Goal: Transaction & Acquisition: Purchase product/service

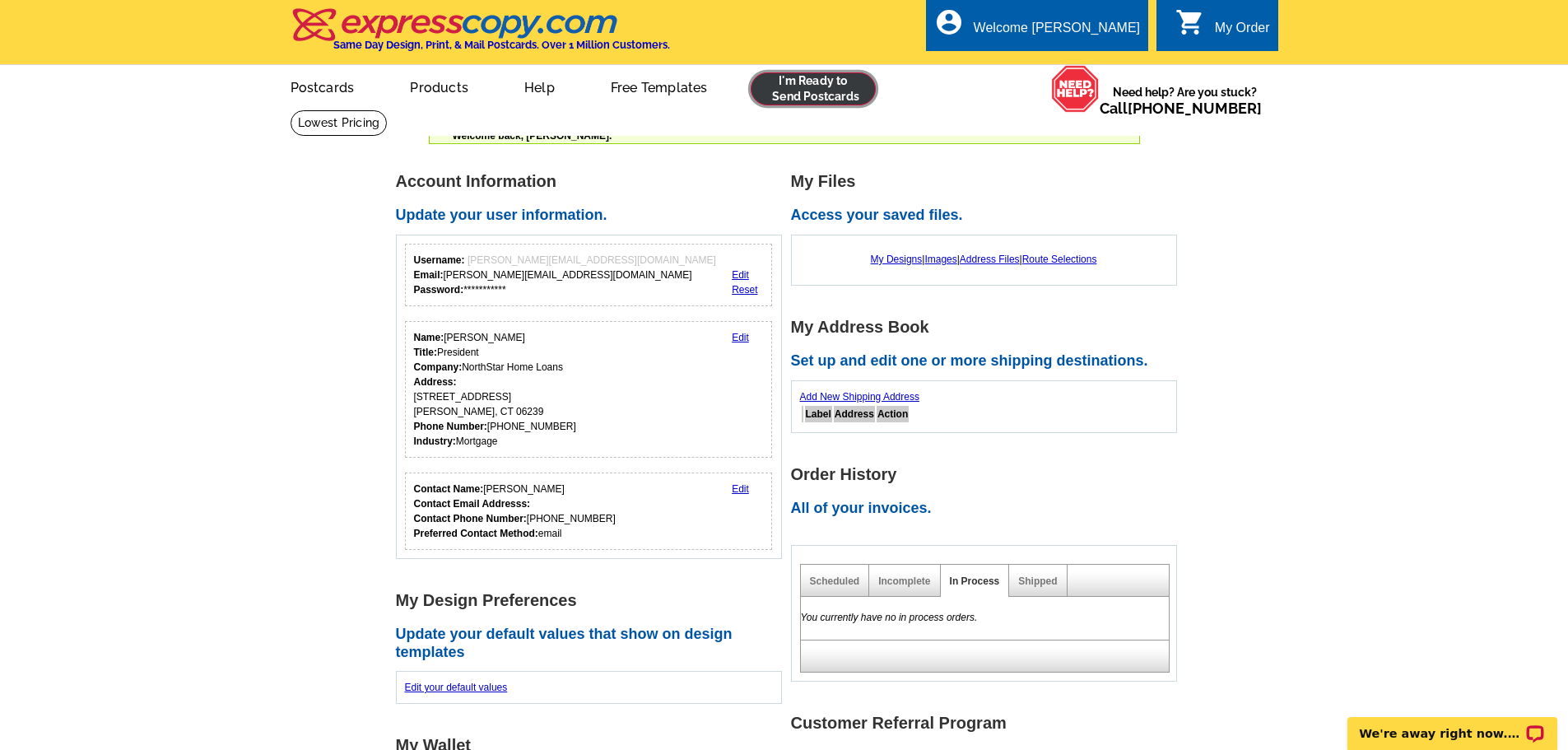
click at [824, 93] on link at bounding box center [813, 89] width 126 height 33
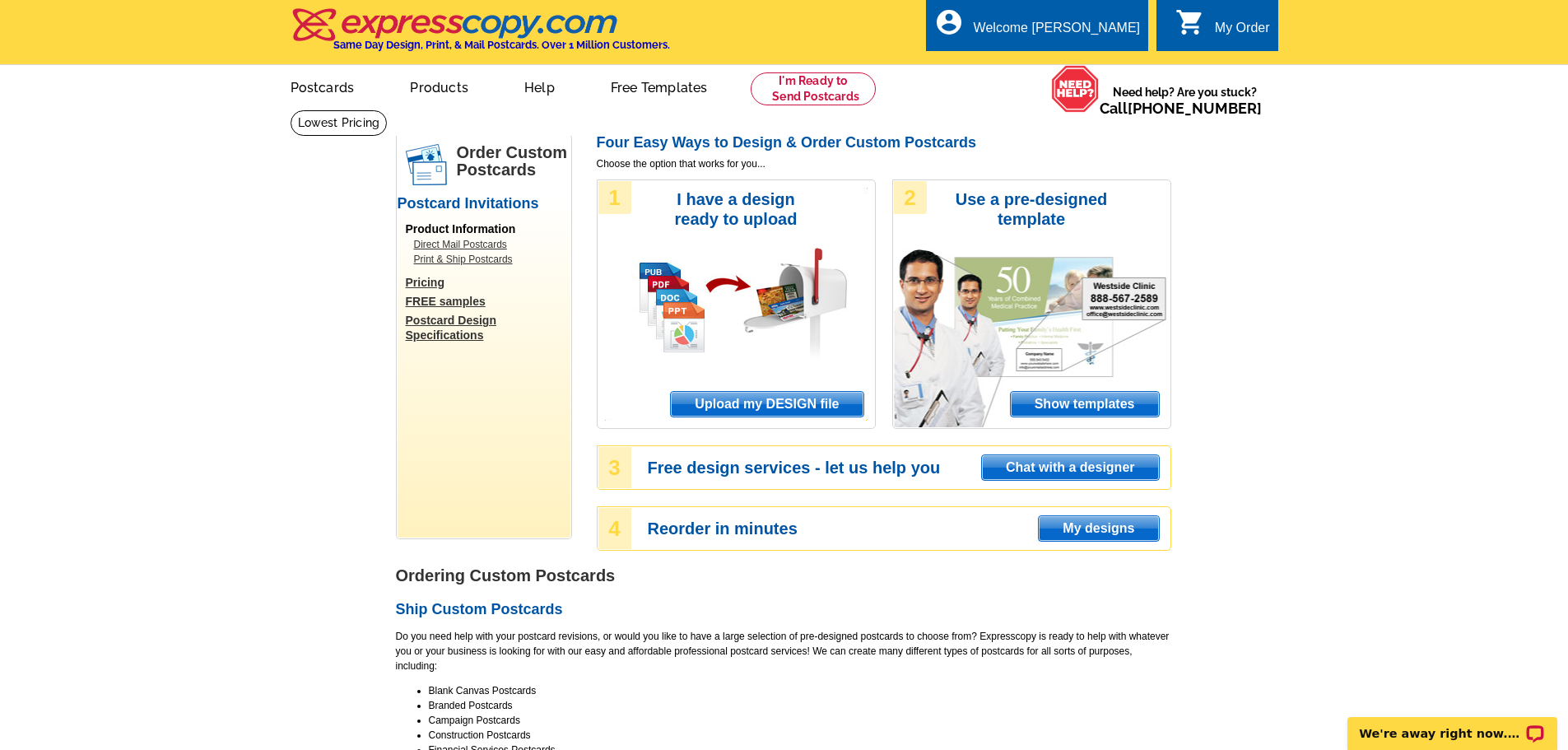
click at [775, 412] on span "Upload my DESIGN file" at bounding box center [766, 404] width 191 height 24
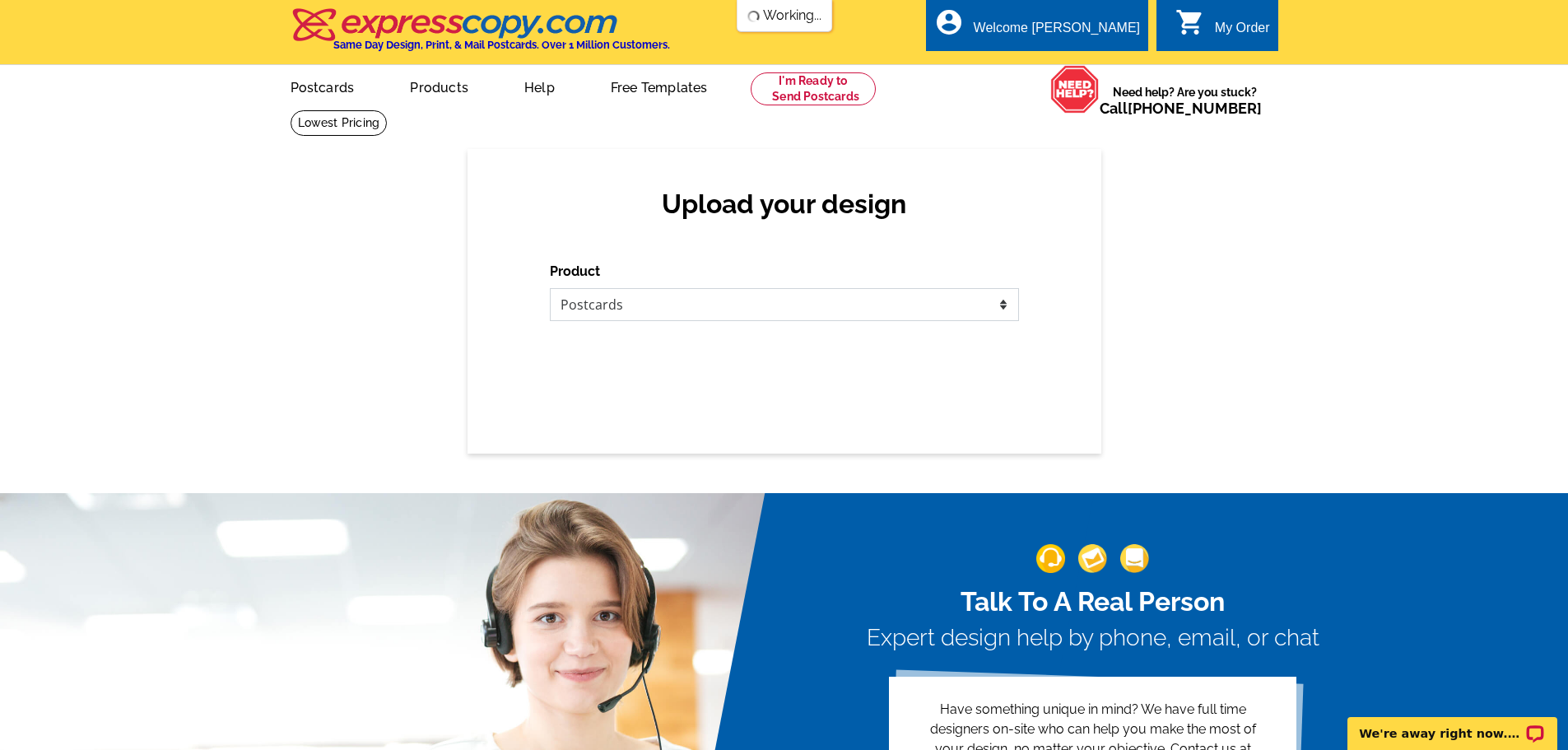
click at [653, 297] on select "Please select the type of file... Postcards Business Cards Letters and flyers G…" at bounding box center [784, 305] width 469 height 33
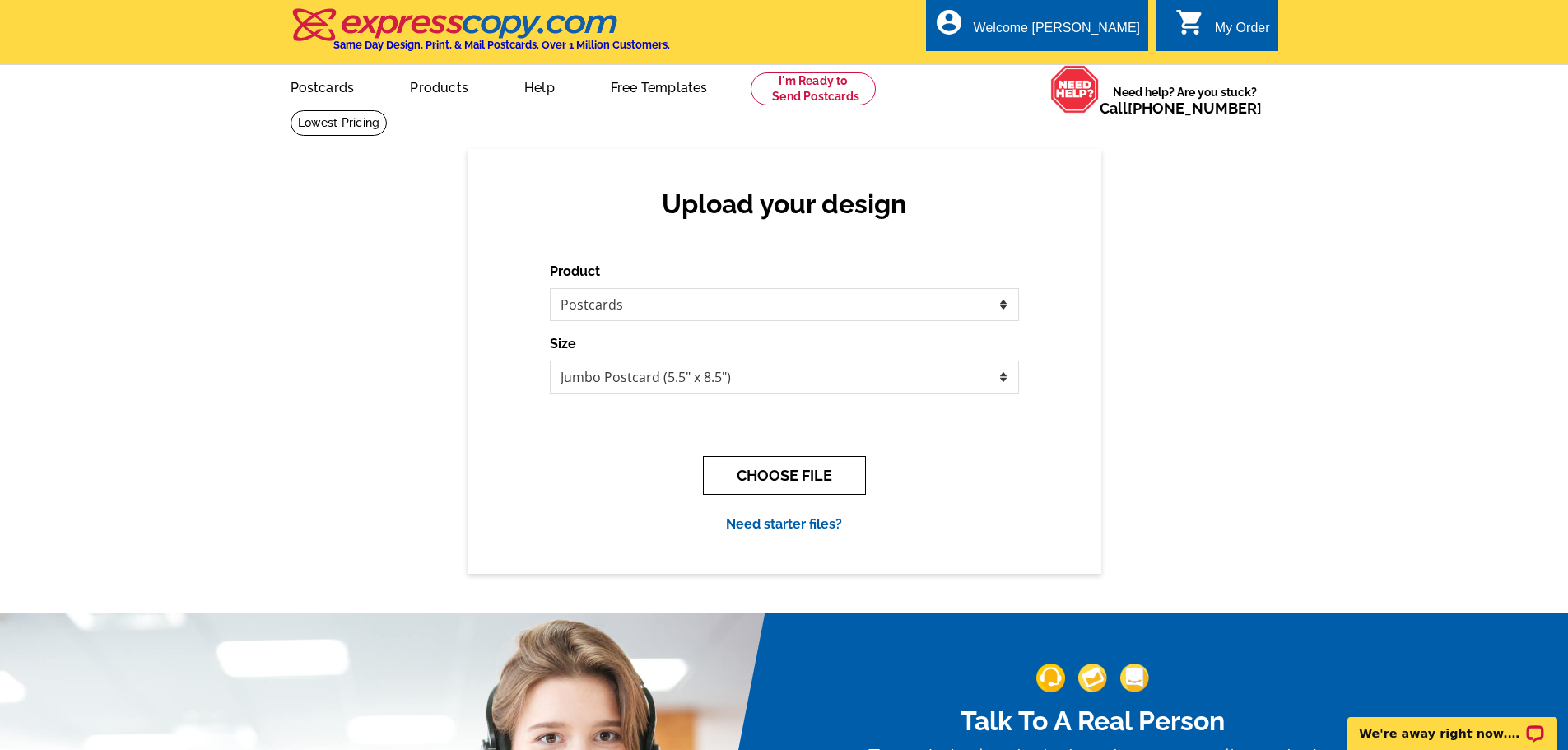
click at [779, 472] on button "CHOOSE FILE" at bounding box center [785, 475] width 163 height 39
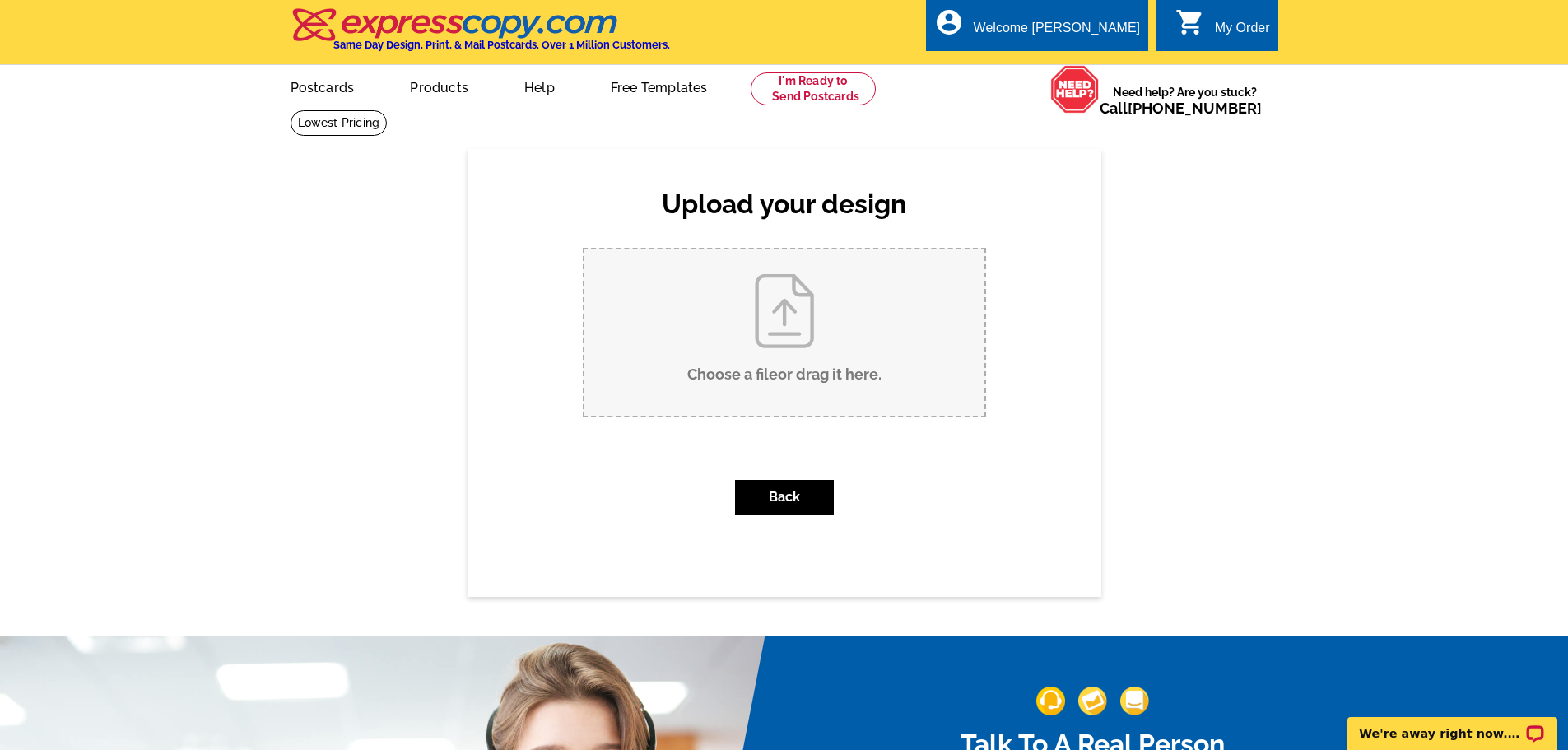
click at [764, 365] on input "Choose a file or drag it here ." at bounding box center [784, 332] width 400 height 166
type input "C:\fakepath\2025NewPostcardRev.pdf"
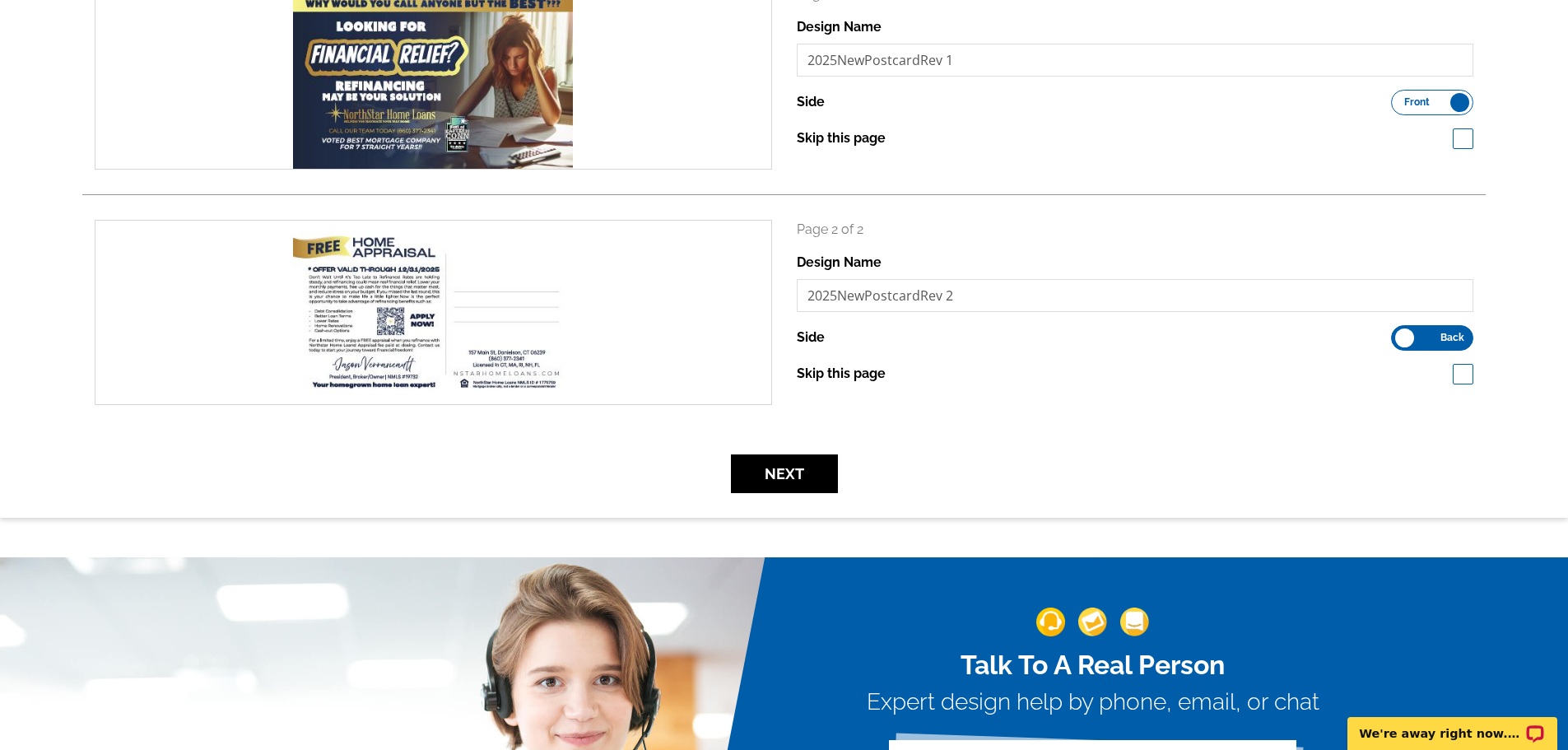
scroll to position [329, 0]
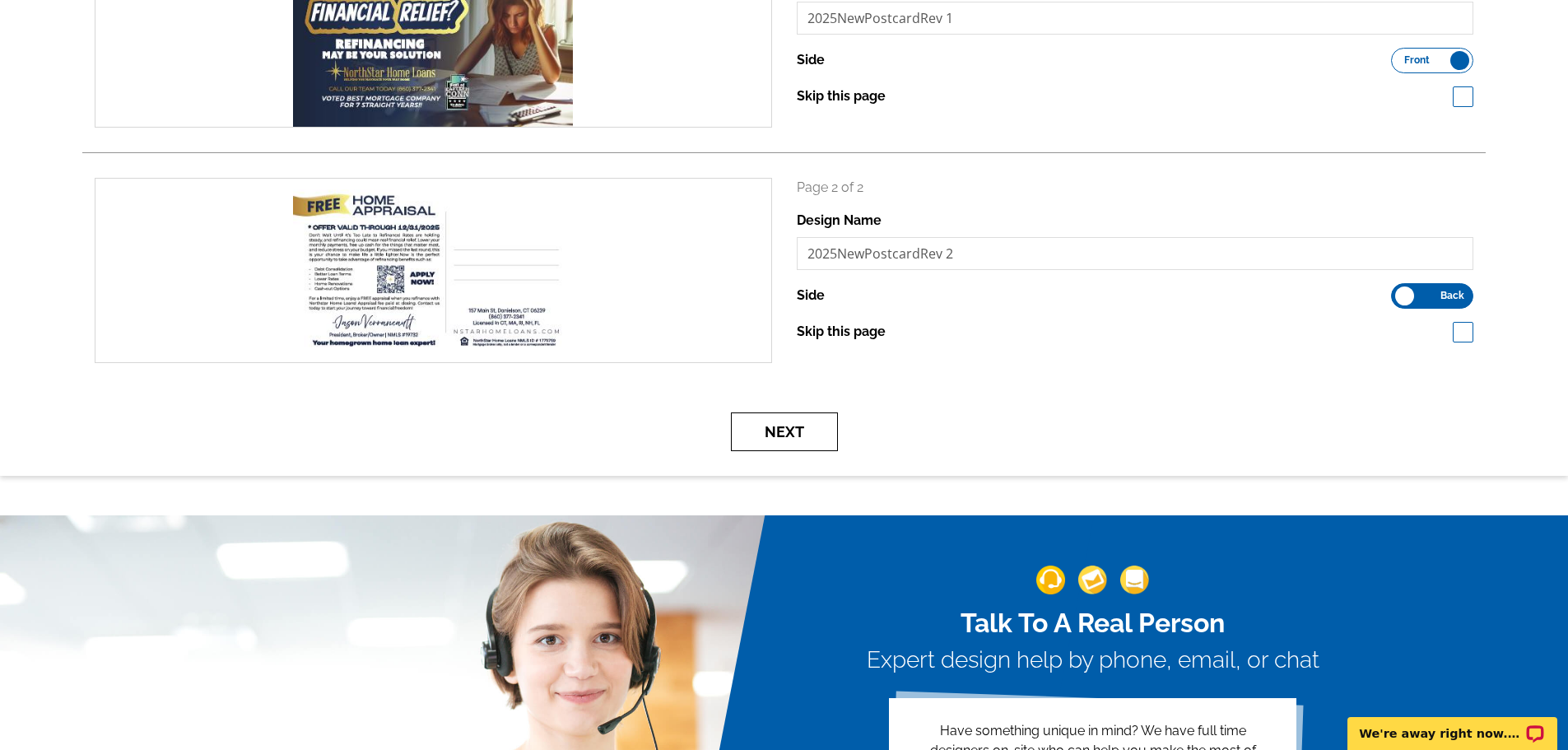
click at [789, 433] on button "Next" at bounding box center [785, 432] width 107 height 39
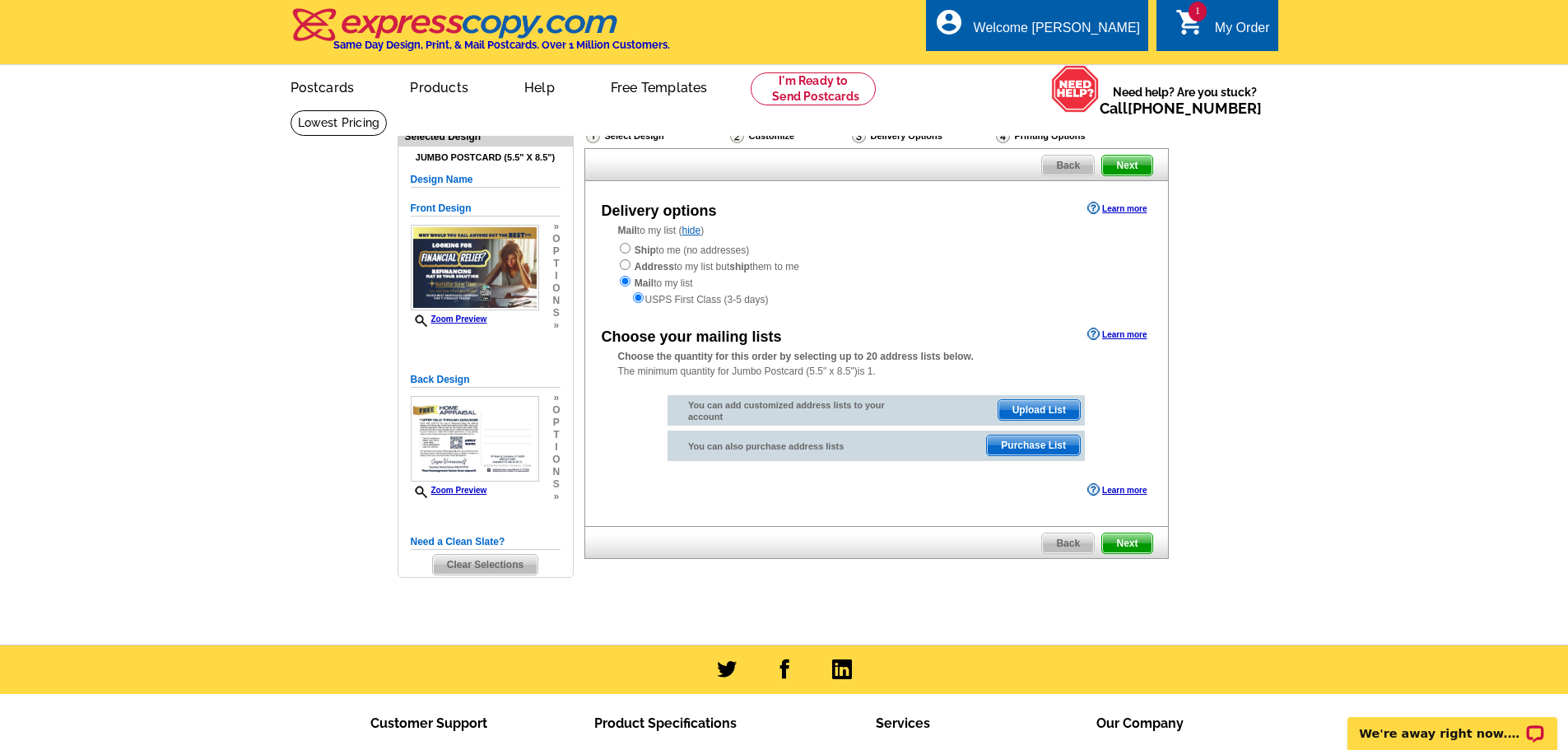
click at [1029, 411] on span "Upload List" at bounding box center [1040, 410] width 82 height 20
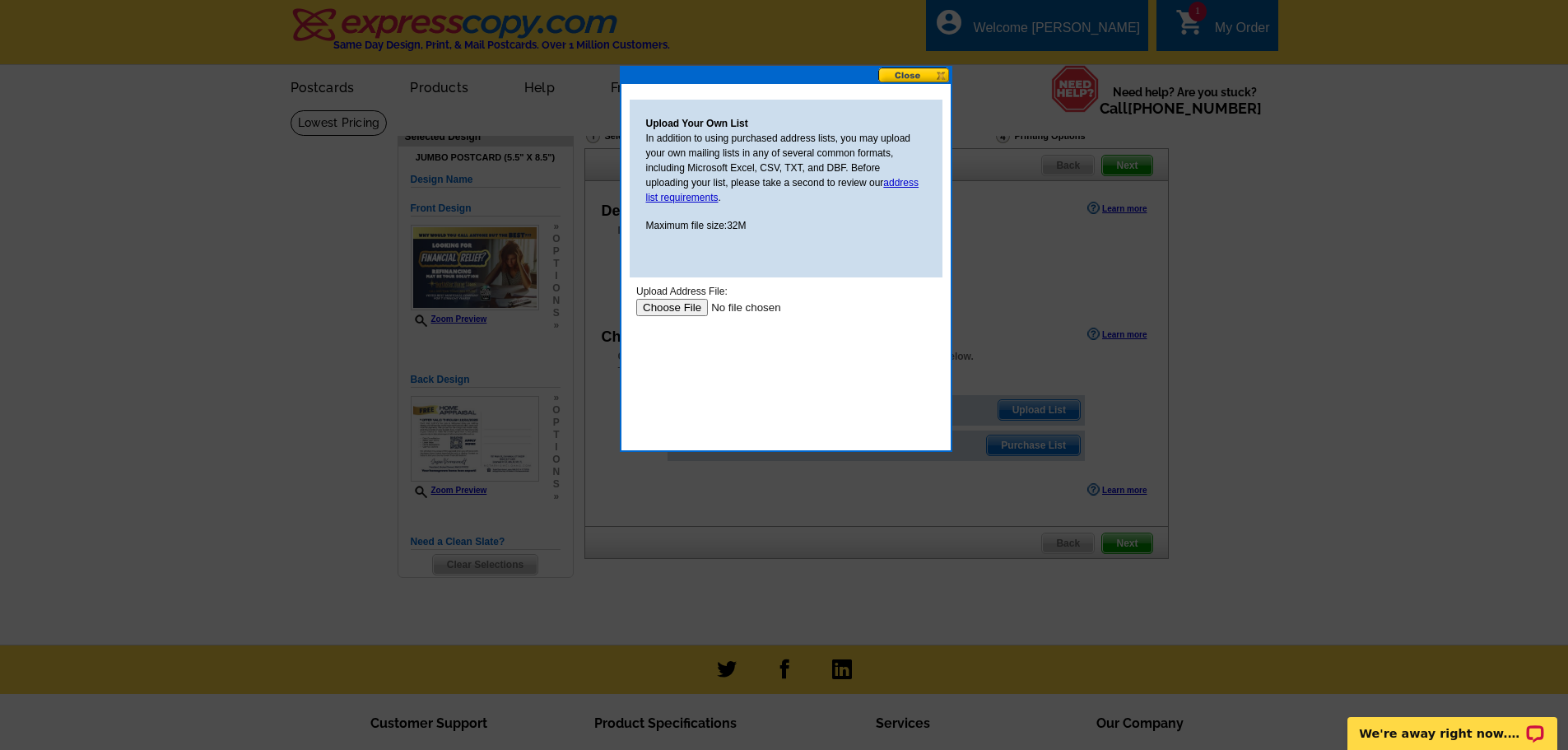
click at [671, 304] on input "file" at bounding box center [740, 307] width 209 height 17
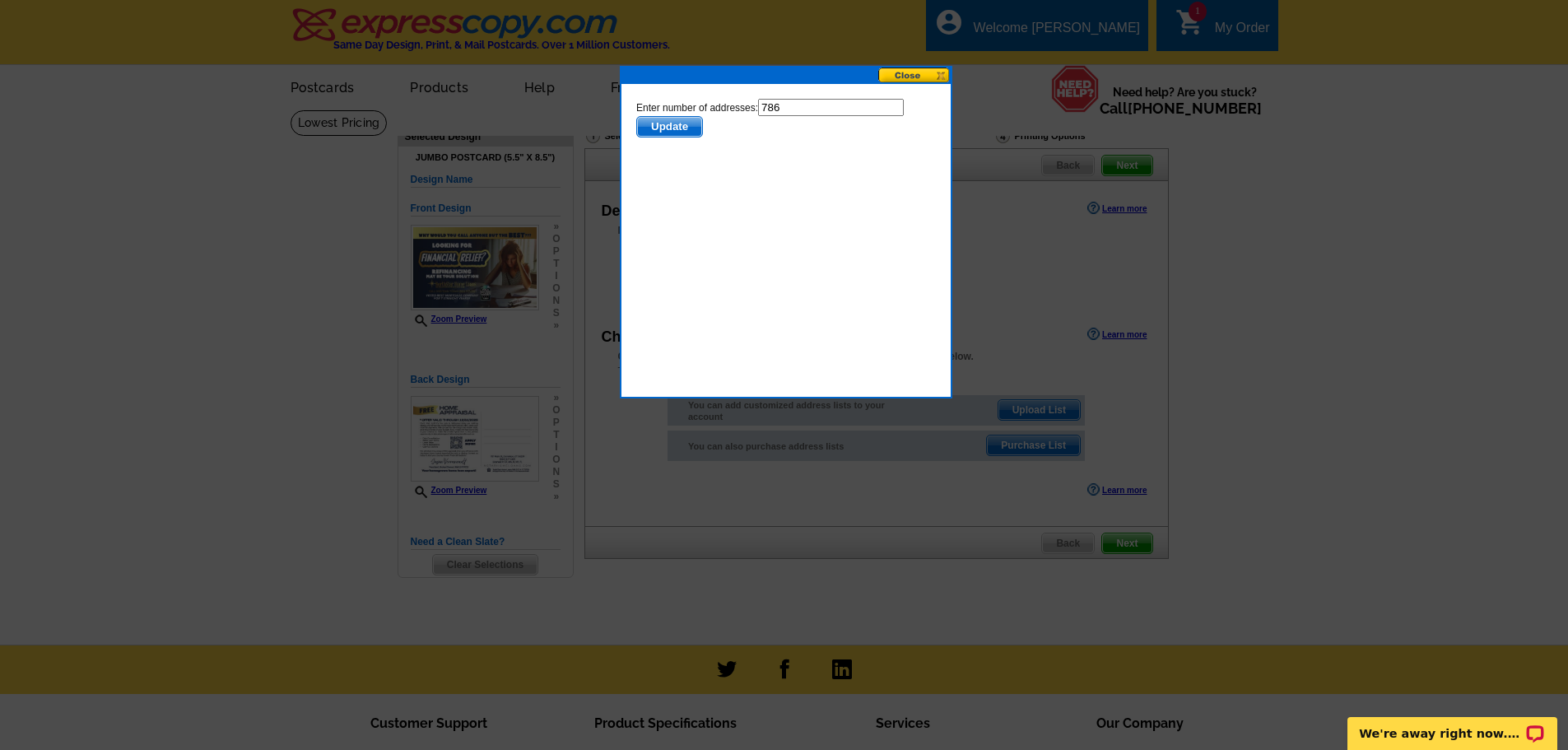
click at [661, 122] on span "Update" at bounding box center [669, 127] width 65 height 20
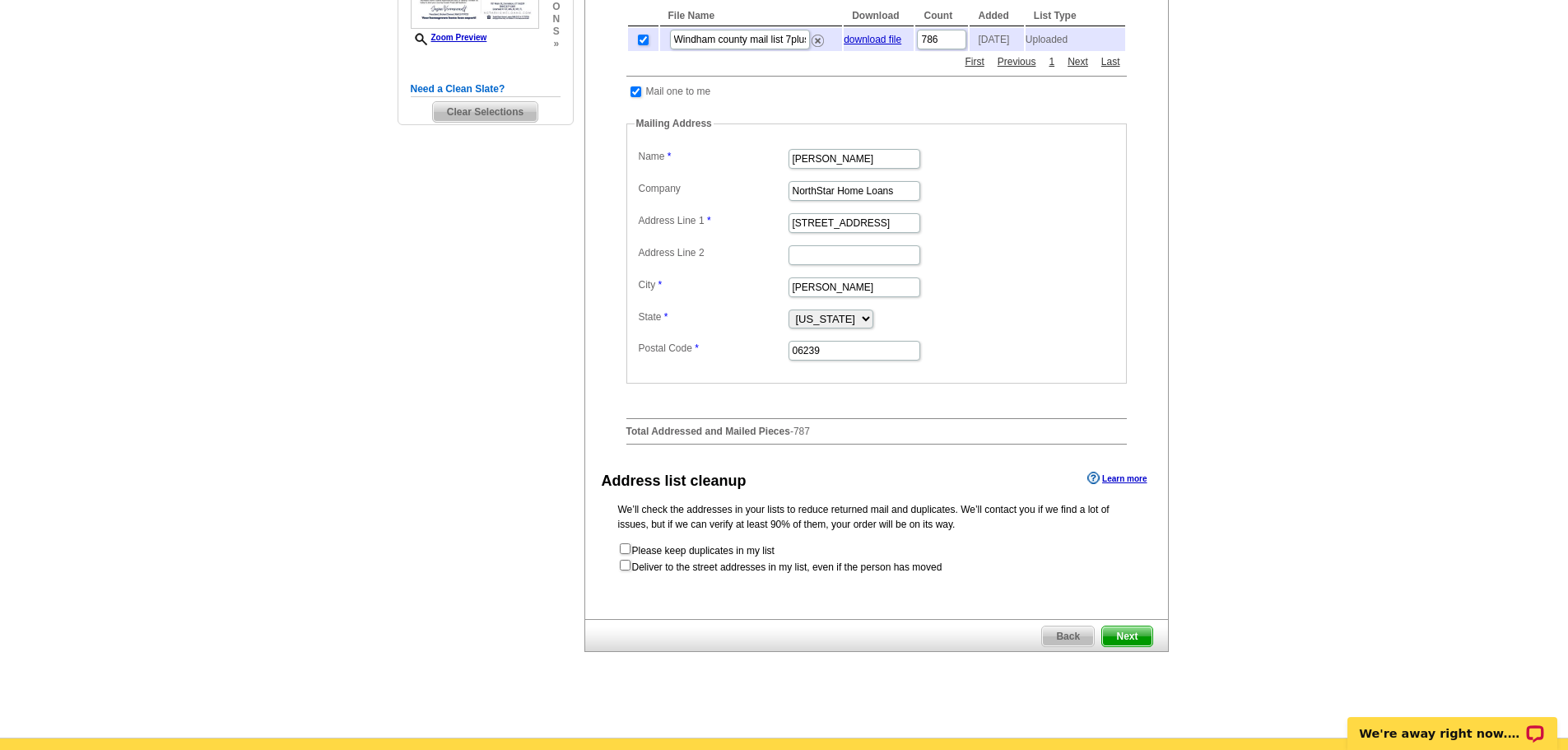
scroll to position [493, 0]
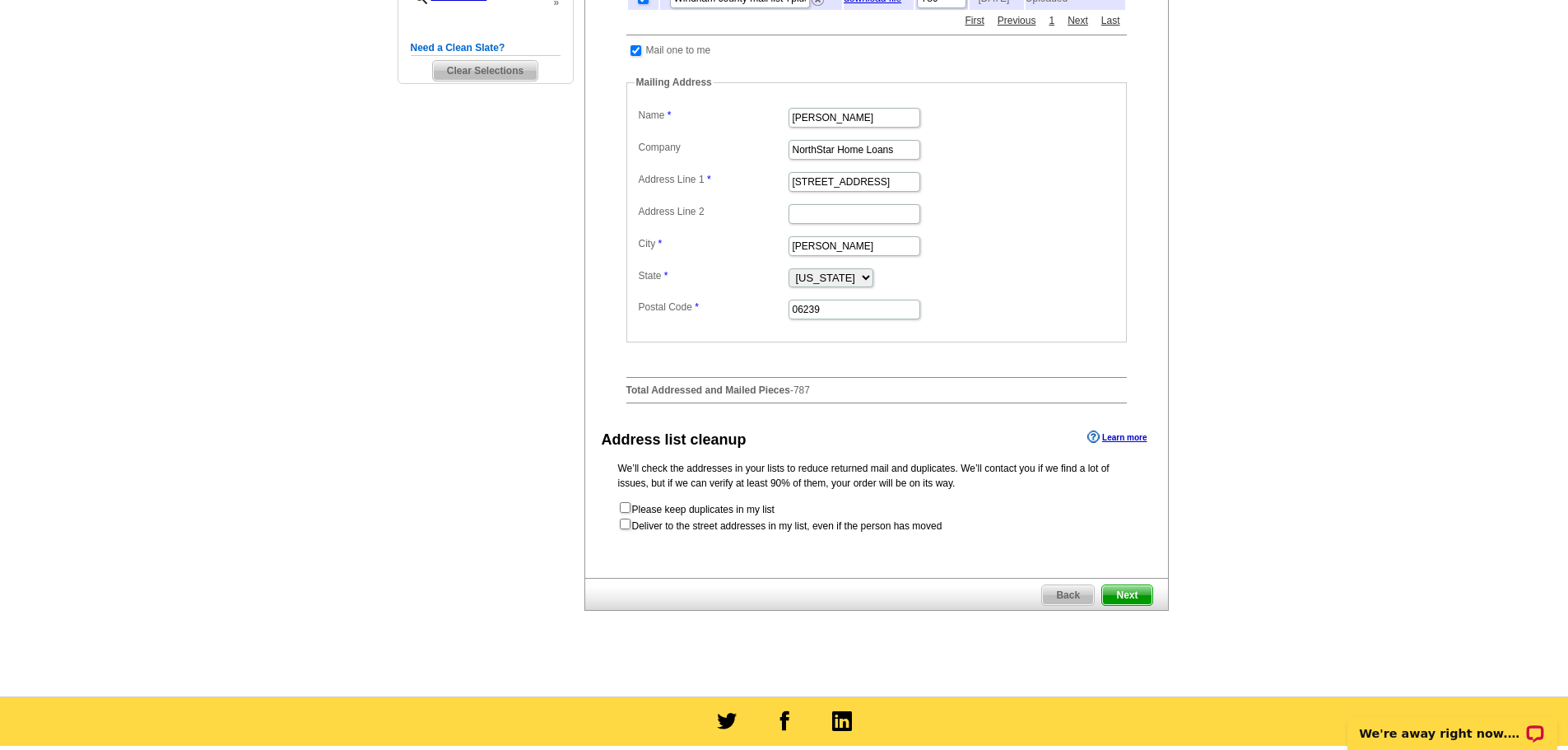
click at [1119, 604] on span "Next" at bounding box center [1127, 595] width 49 height 20
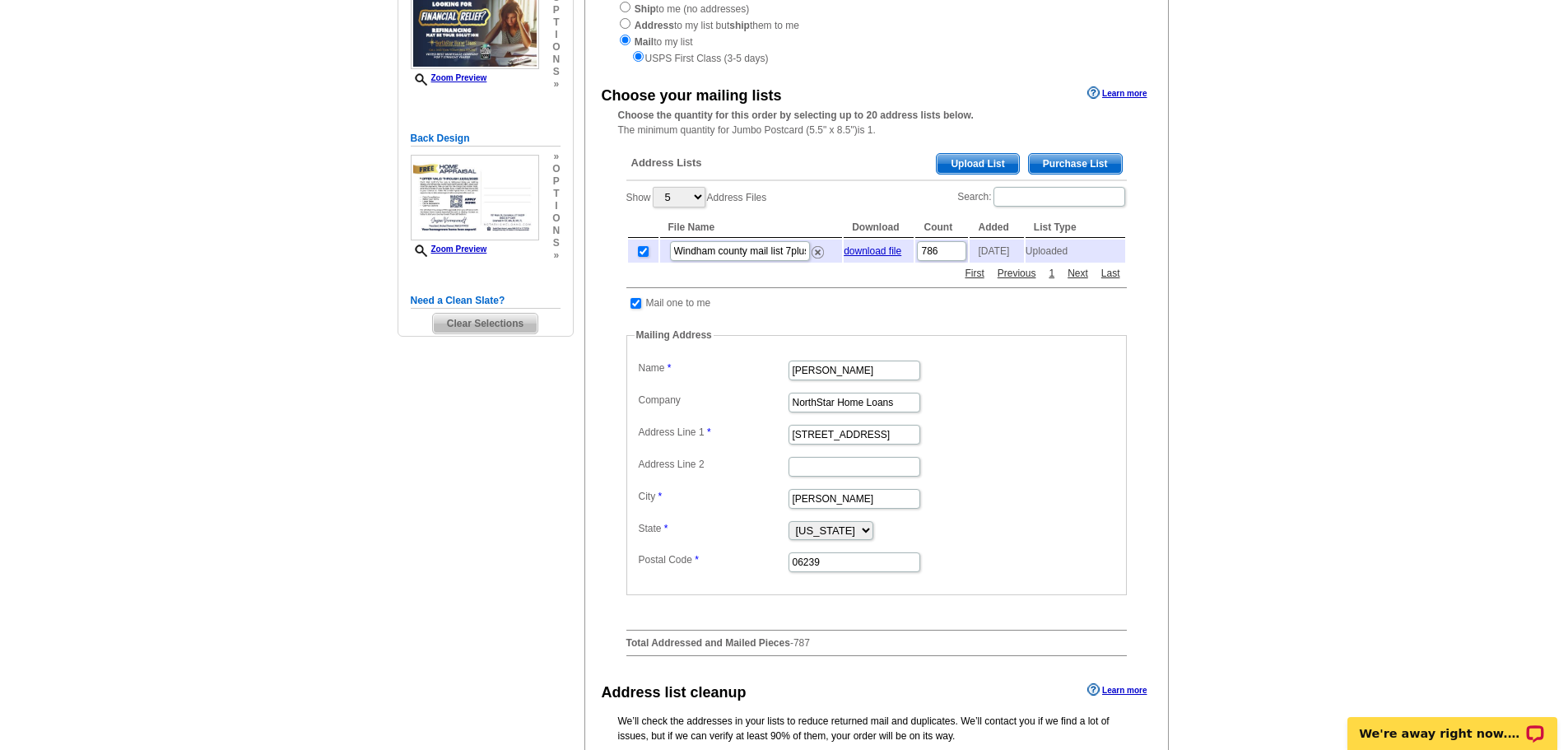
scroll to position [404, 0]
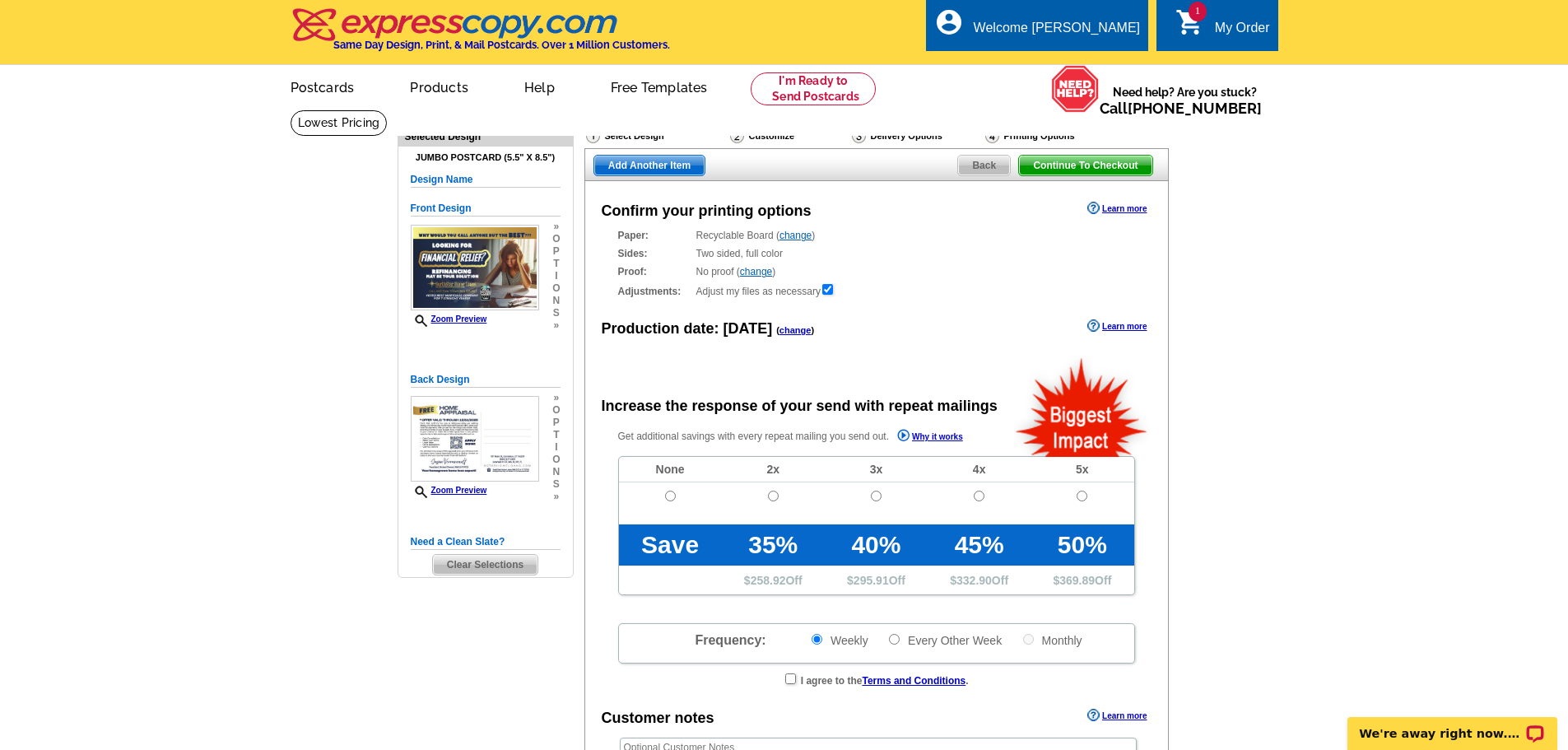
radio input "false"
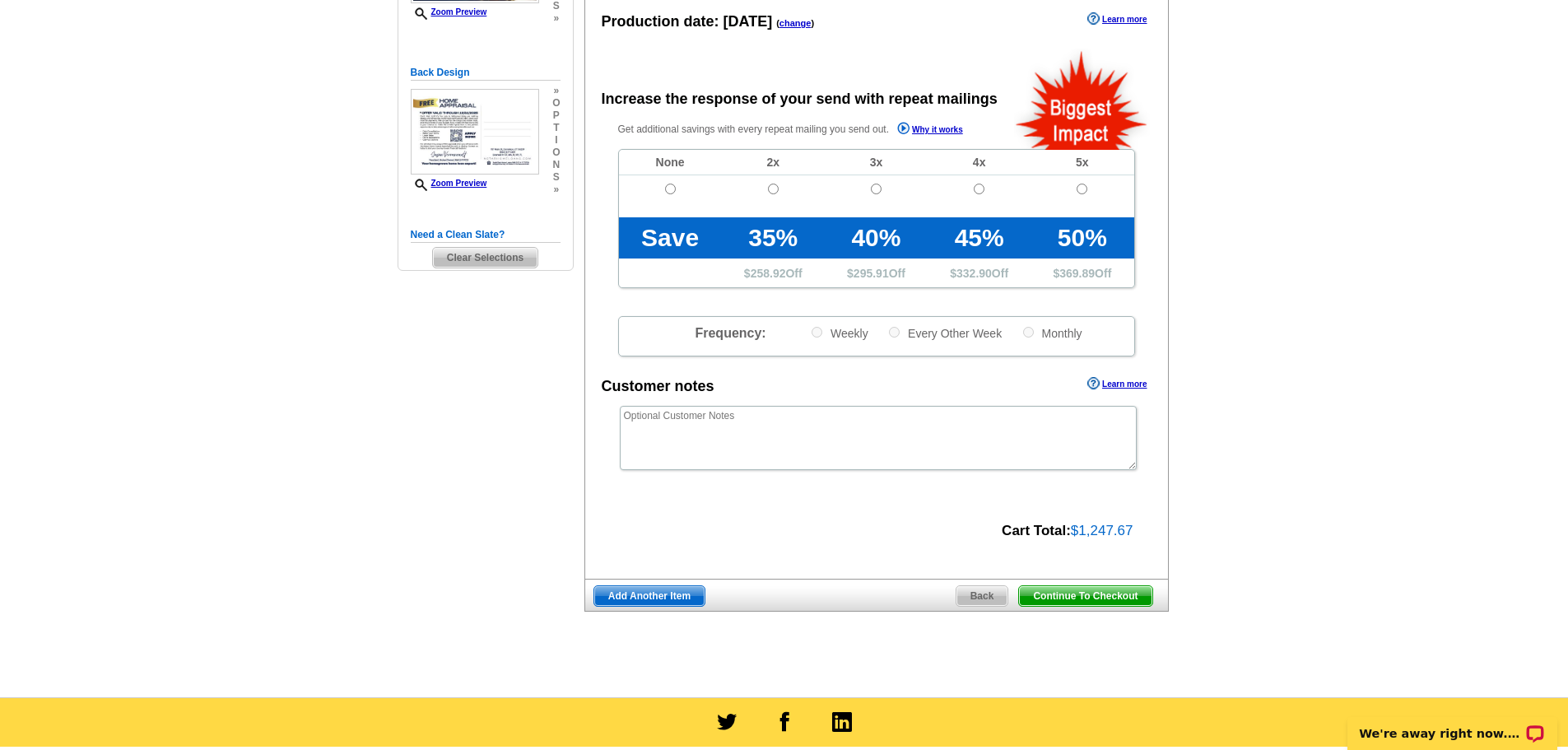
scroll to position [329, 0]
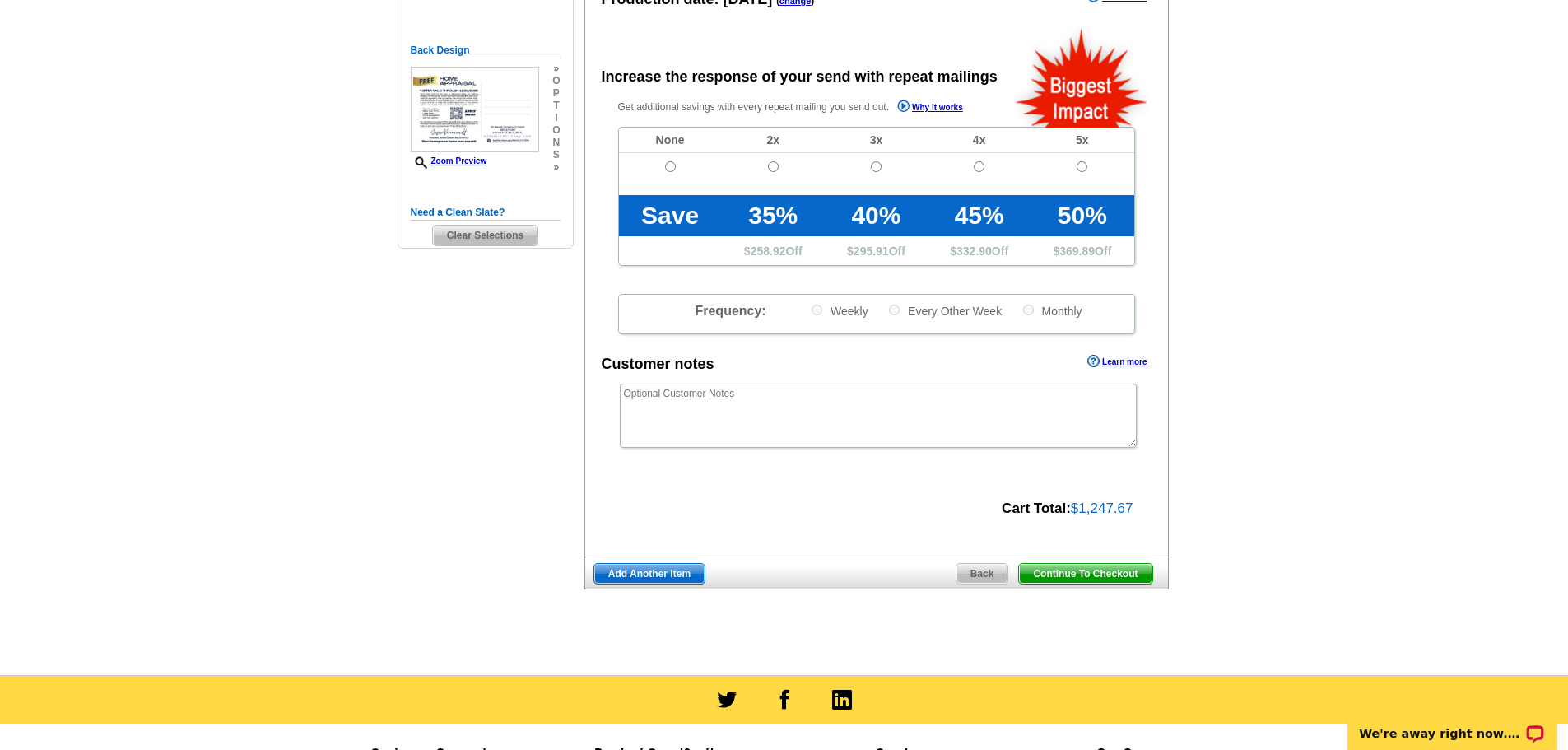
click at [1107, 582] on span "Continue To Checkout" at bounding box center [1085, 574] width 132 height 20
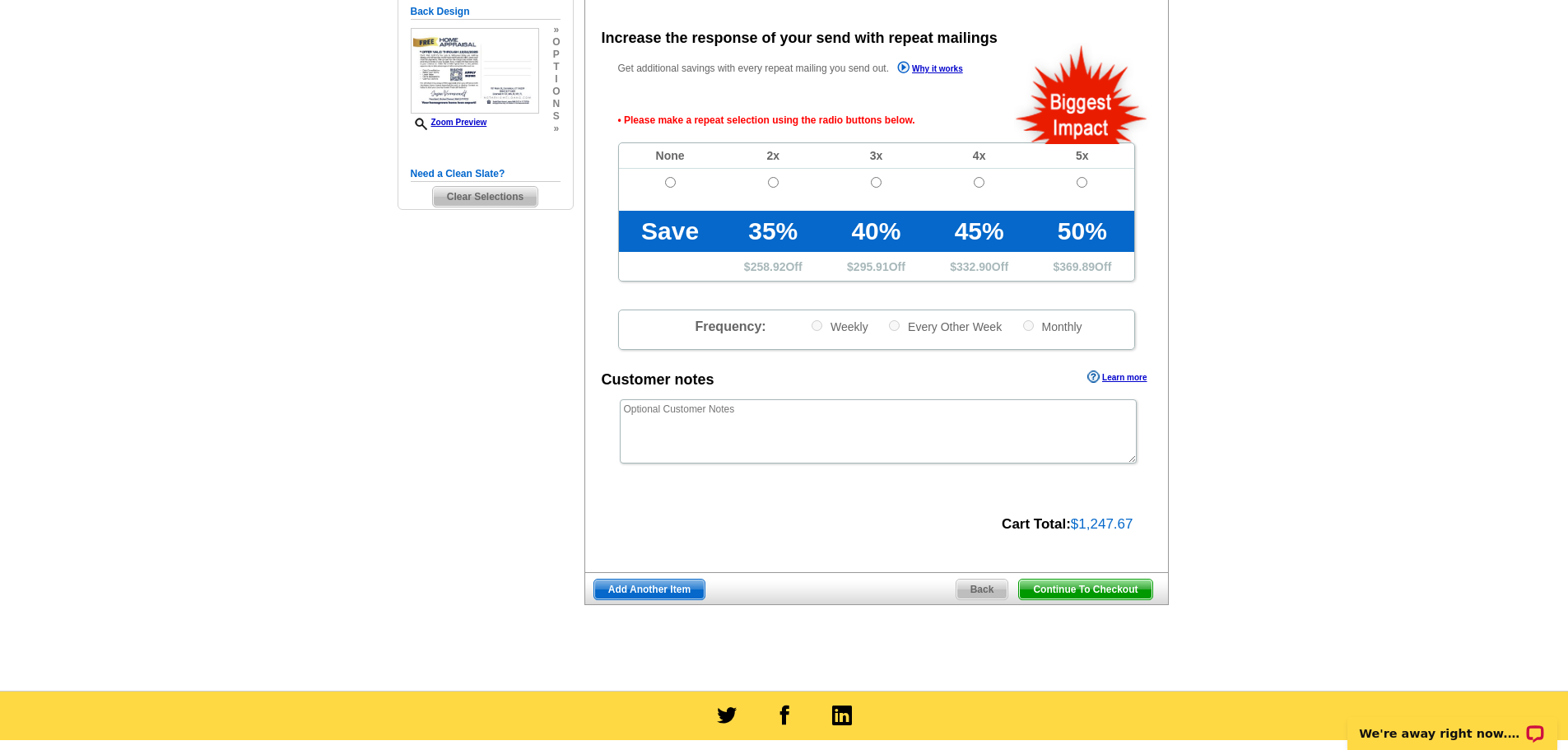
scroll to position [368, 0]
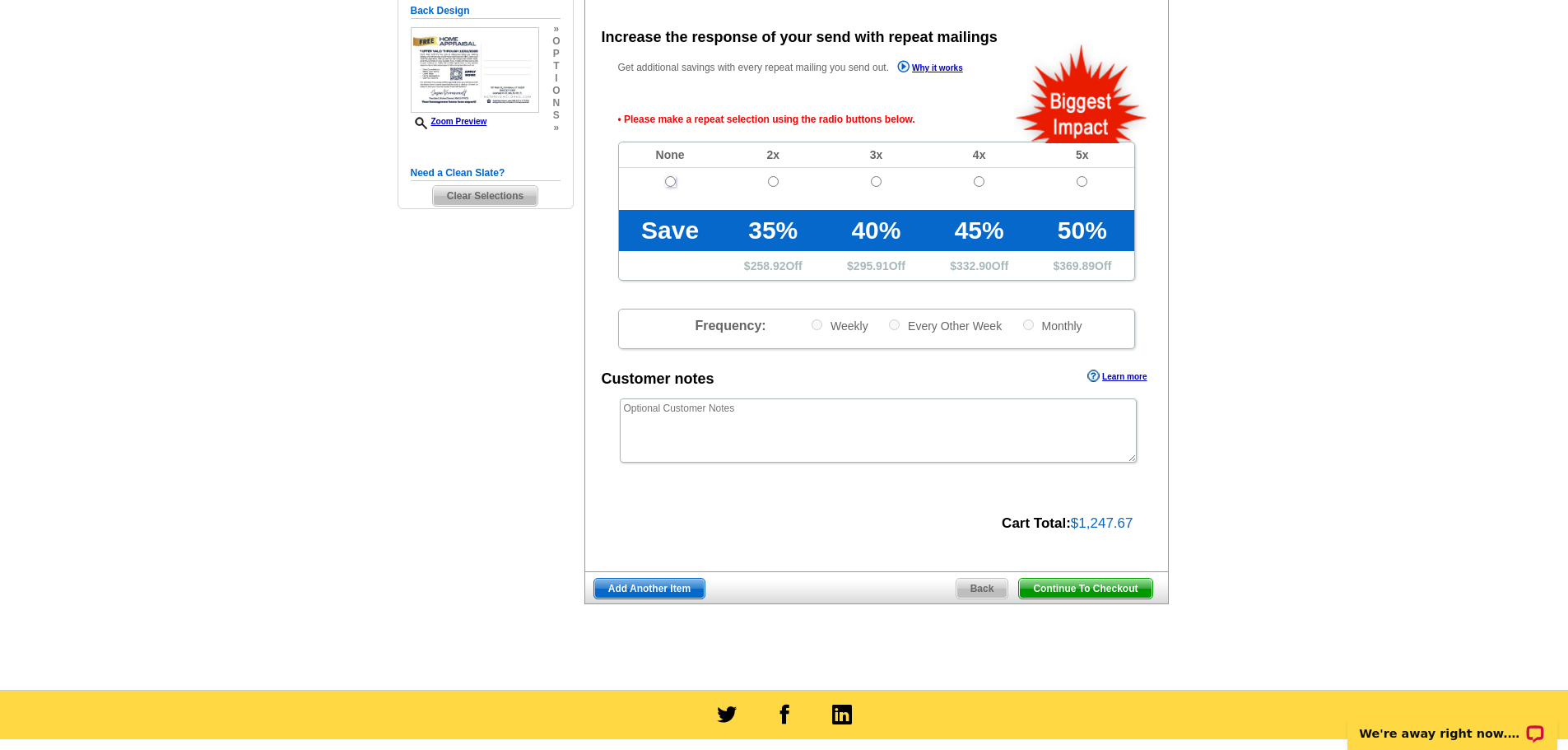
click at [668, 182] on input "radio" at bounding box center [671, 181] width 11 height 11
radio input "true"
click at [1087, 589] on span "Continue To Checkout" at bounding box center [1085, 589] width 132 height 20
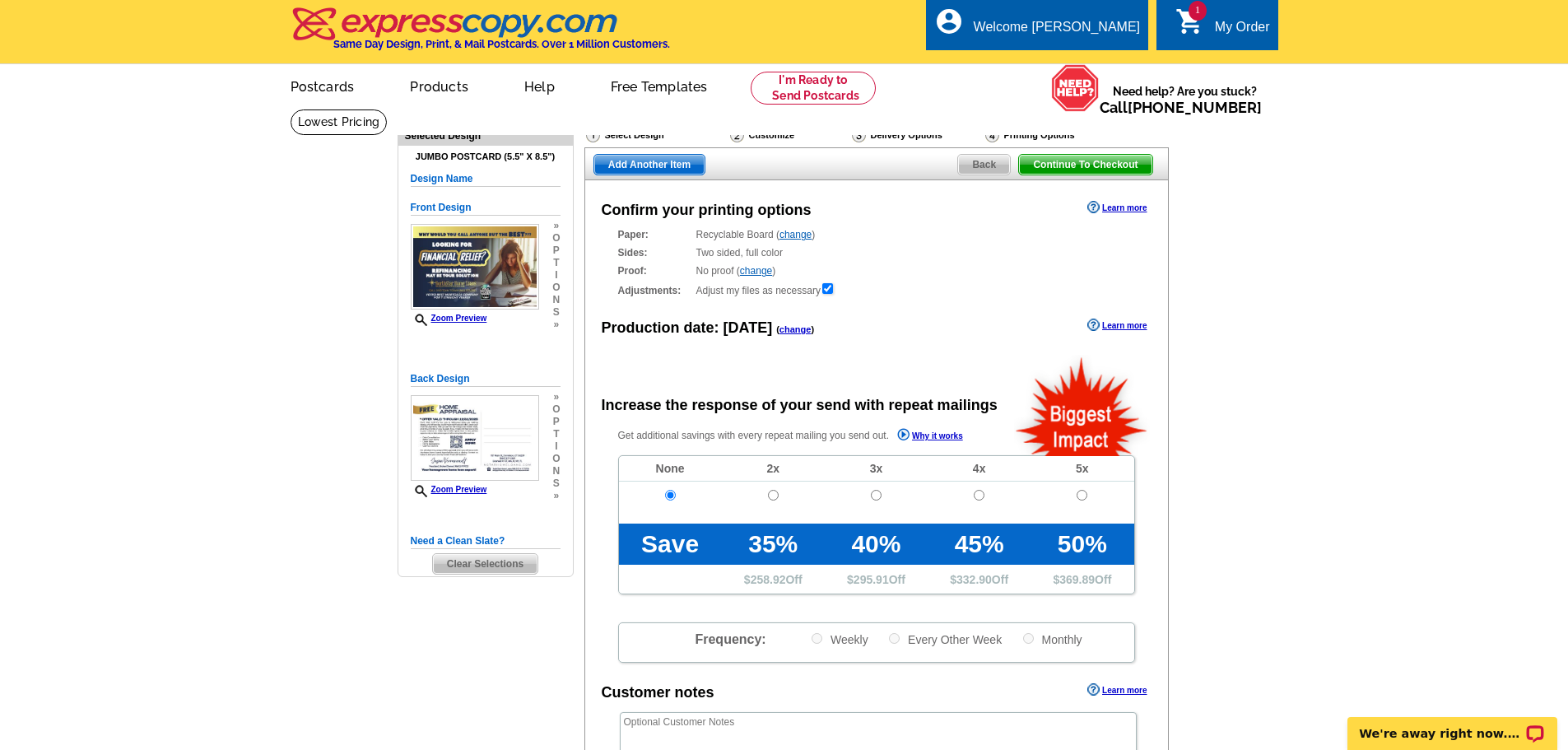
scroll to position [0, 0]
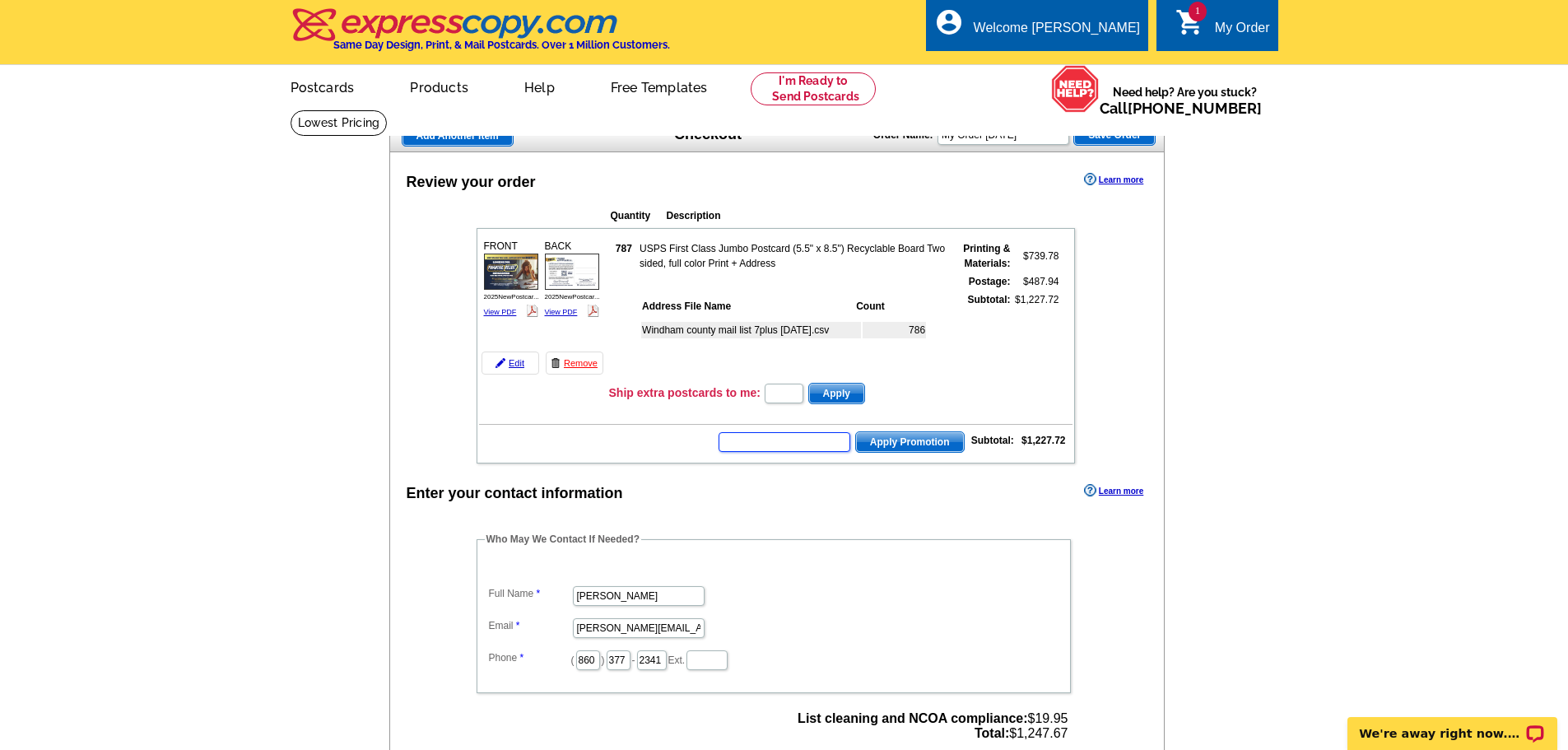
click at [786, 438] on input "text" at bounding box center [784, 442] width 132 height 20
type input "UWM20"
click at [946, 443] on span "Apply Promotion" at bounding box center [910, 442] width 108 height 20
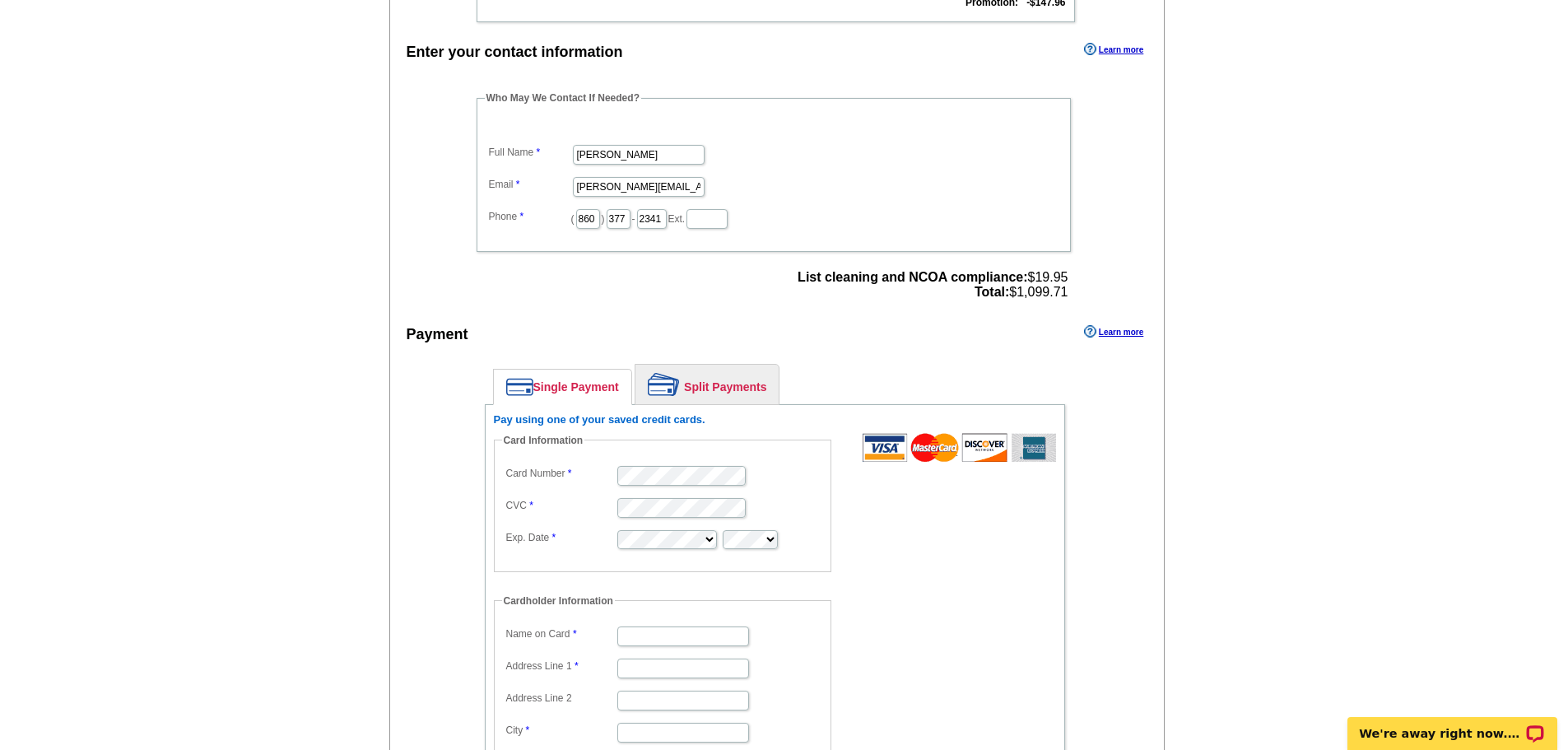
scroll to position [576, 0]
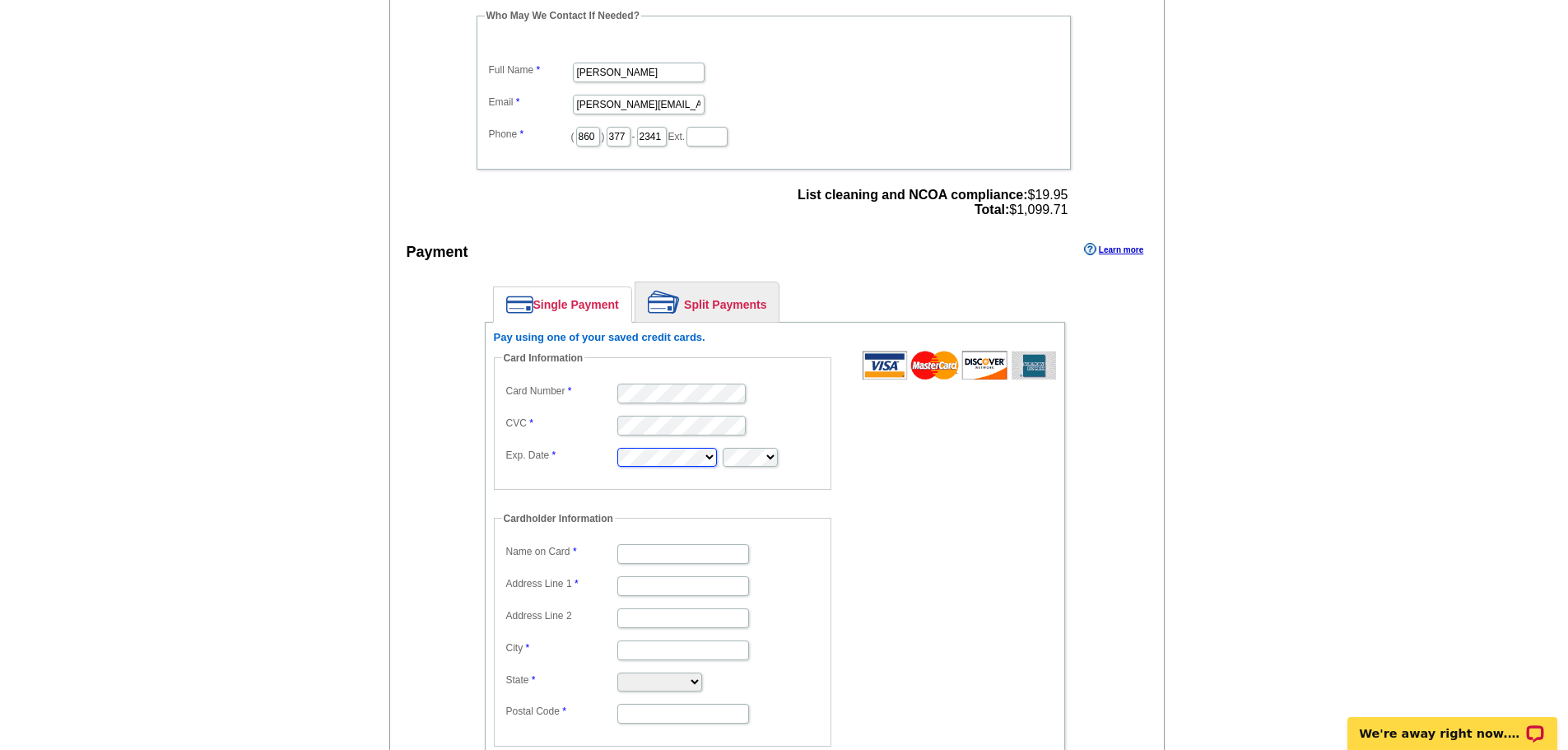
type input "[PERSON_NAME]"
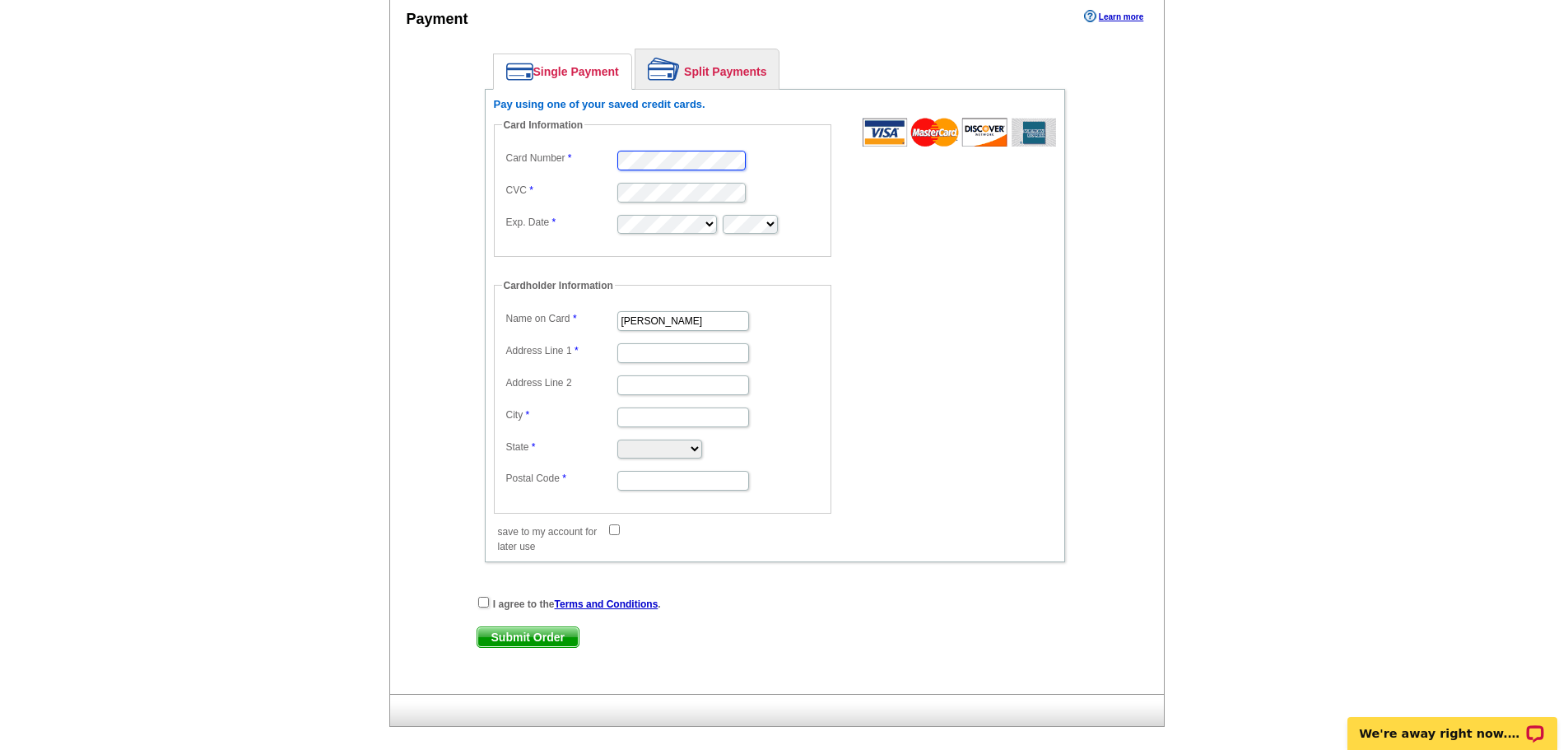
scroll to position [823, 0]
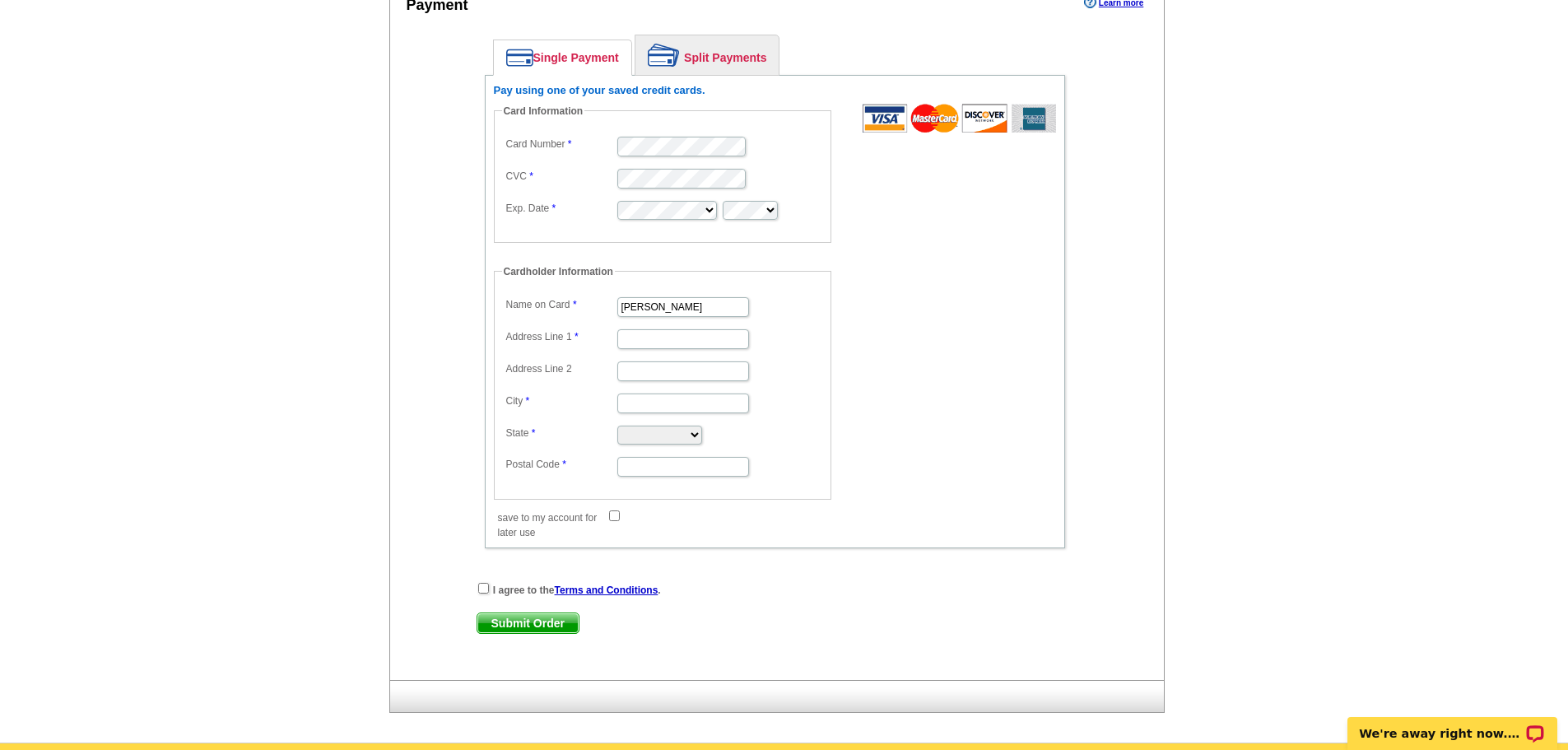
click at [672, 328] on dd at bounding box center [662, 337] width 321 height 25
click at [672, 337] on input "Address Line 1" at bounding box center [682, 339] width 132 height 20
type input "[STREET_ADDRESS]"
type input "Pomfret Center"
select select "CT"
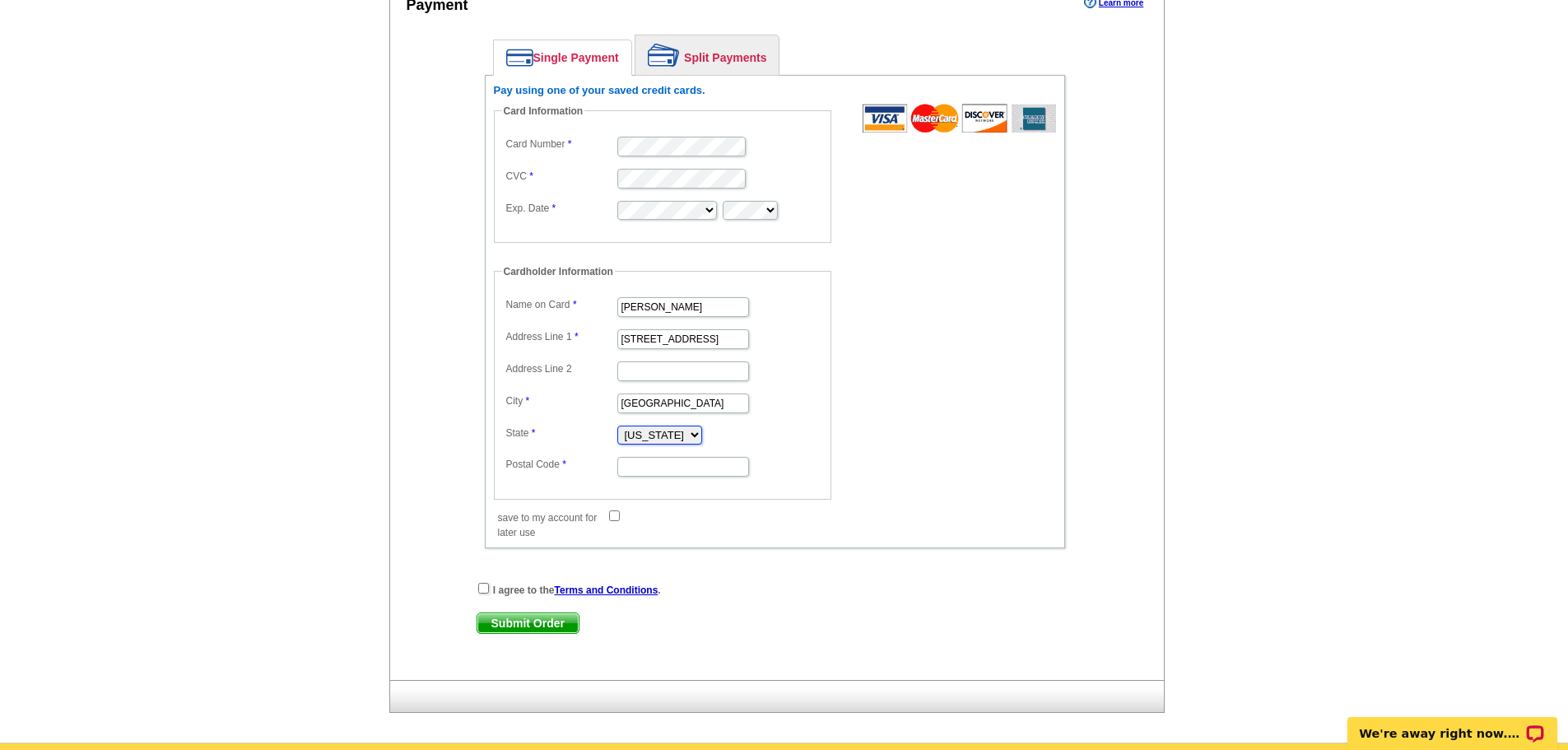
type input "06259"
click at [612, 517] on input "save to my account for later use" at bounding box center [614, 516] width 11 height 11
checkbox input "true"
click at [486, 589] on input "checkbox" at bounding box center [484, 588] width 11 height 11
checkbox input "true"
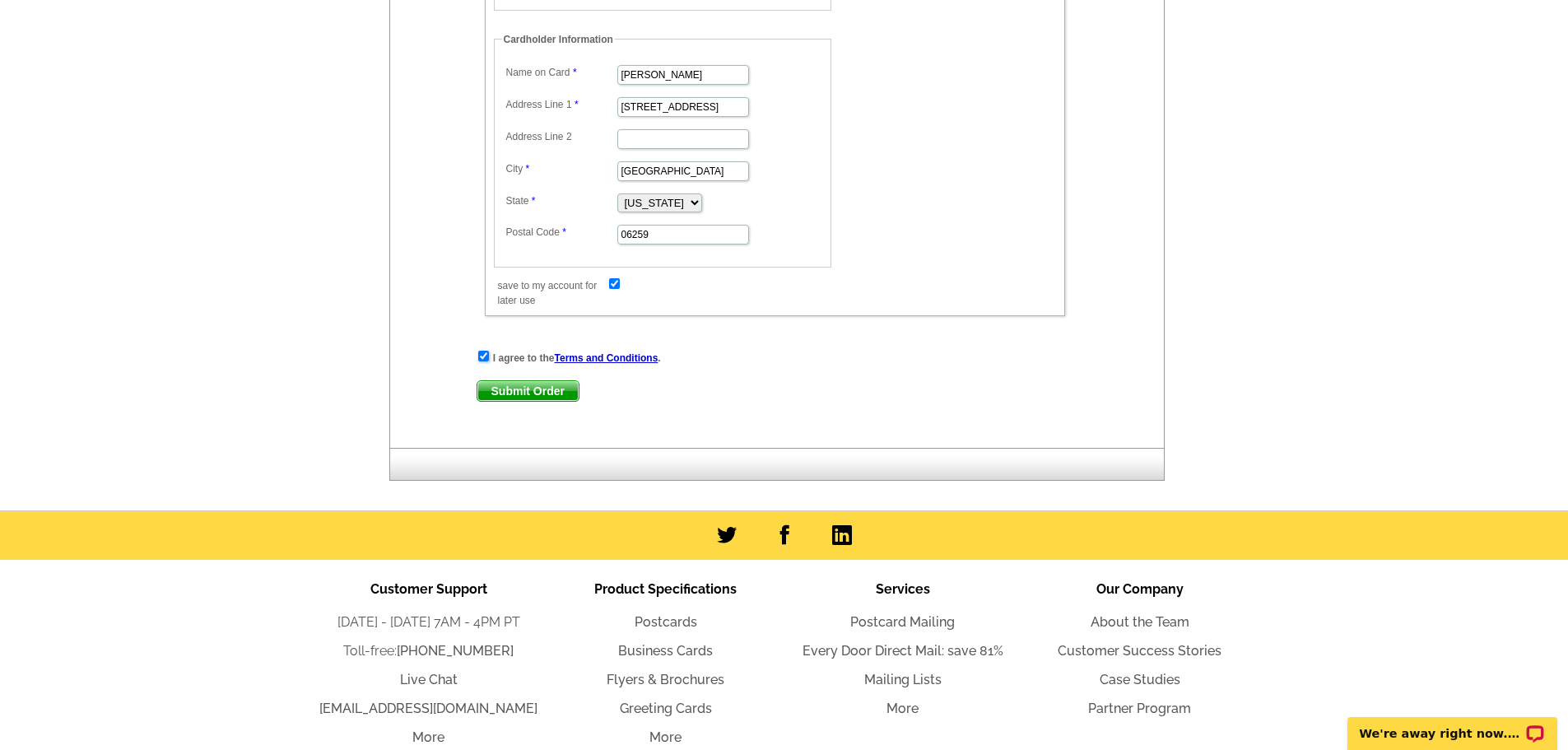
scroll to position [1070, 0]
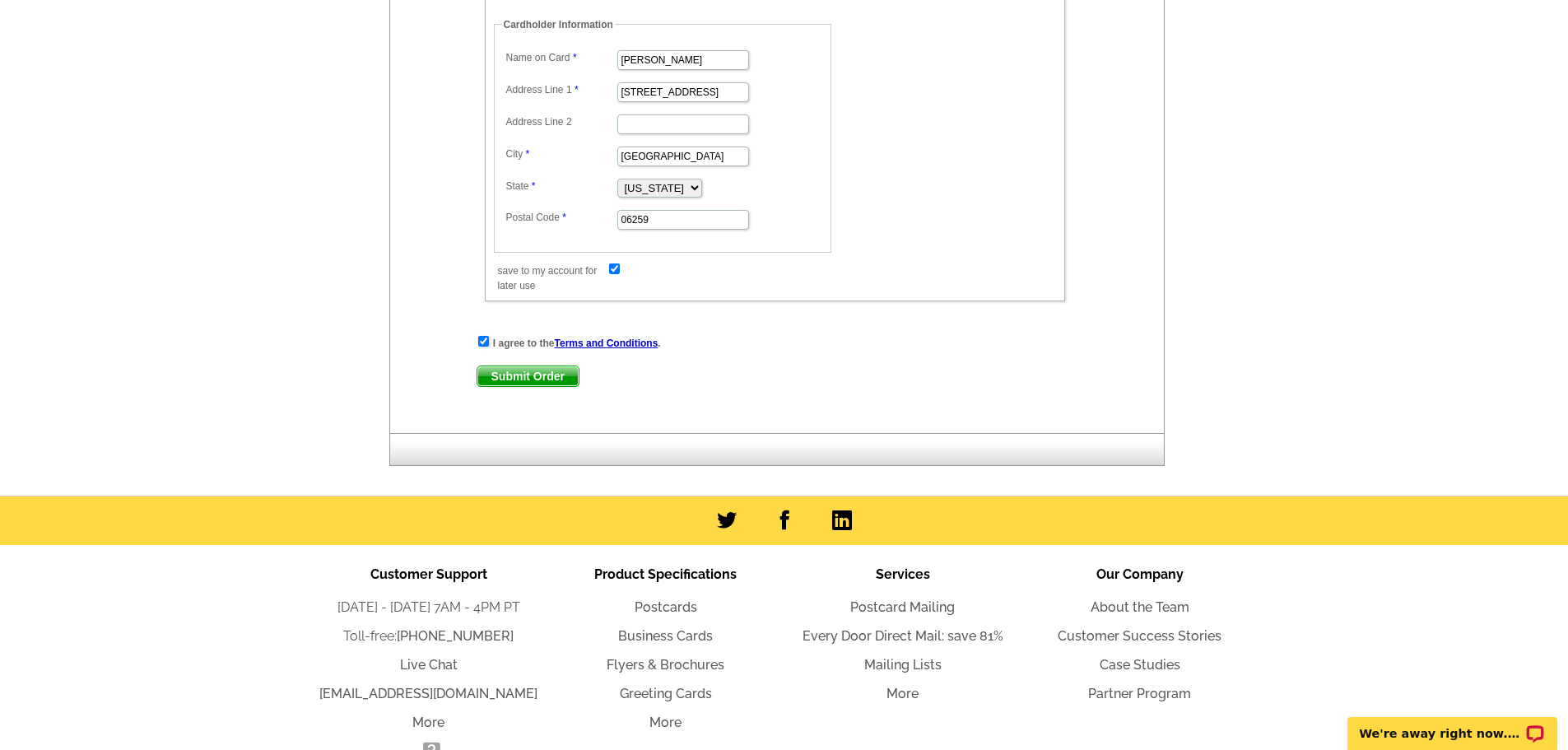
click at [555, 375] on span "Submit Order" at bounding box center [528, 376] width 102 height 20
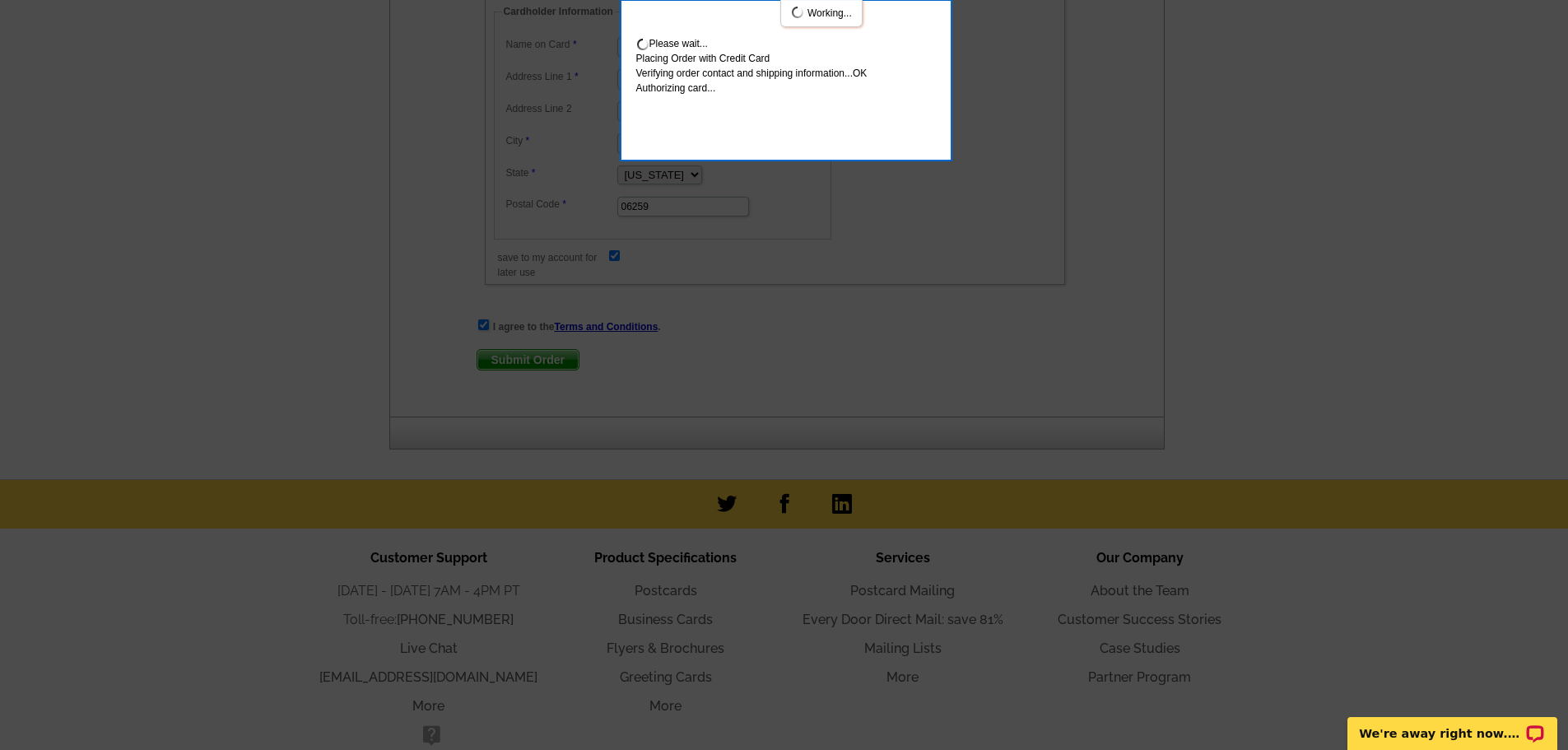
scroll to position [1159, 0]
